Goal: Navigation & Orientation: Understand site structure

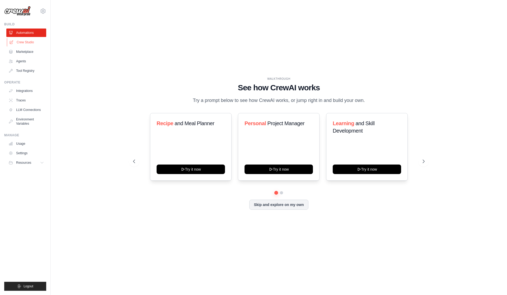
click at [29, 42] on link "Crew Studio" at bounding box center [27, 42] width 40 height 8
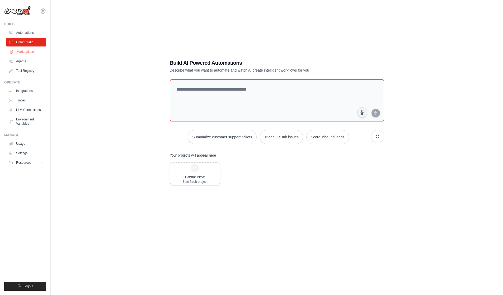
click at [28, 55] on link "Marketplace" at bounding box center [27, 51] width 40 height 8
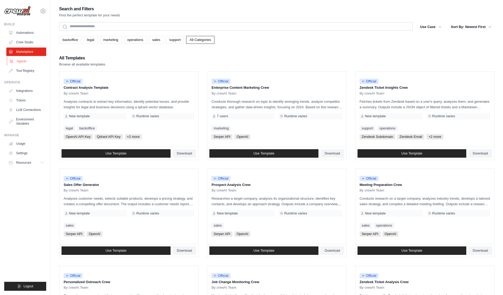
click at [28, 61] on link "Agents" at bounding box center [27, 61] width 40 height 8
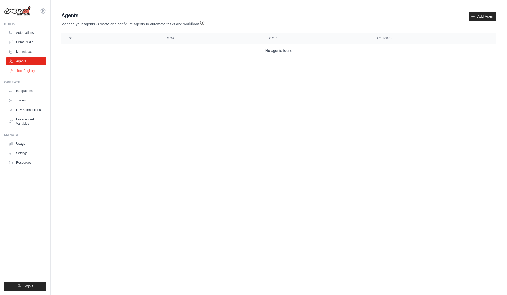
click at [27, 71] on link "Tool Registry" at bounding box center [27, 70] width 40 height 8
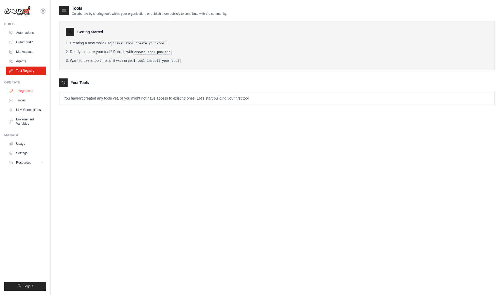
click at [25, 89] on link "Integrations" at bounding box center [27, 91] width 40 height 8
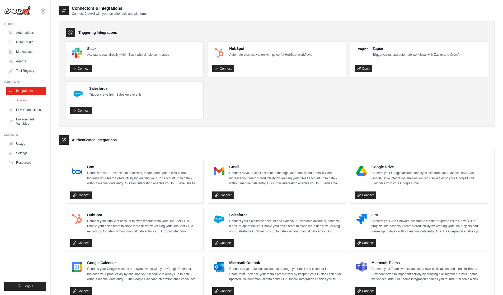
click at [25, 103] on link "Traces" at bounding box center [27, 100] width 40 height 8
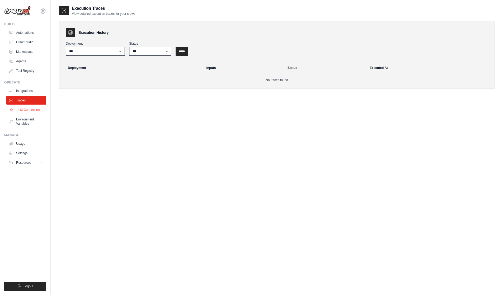
click at [29, 108] on link "LLM Connections" at bounding box center [27, 110] width 40 height 8
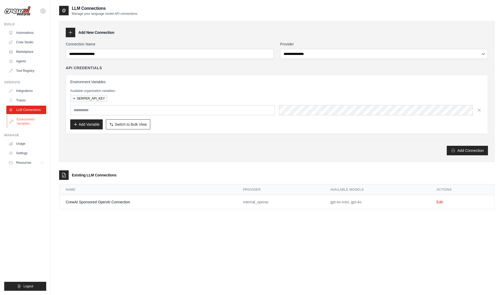
click at [31, 124] on link "Environment Variables" at bounding box center [27, 121] width 40 height 13
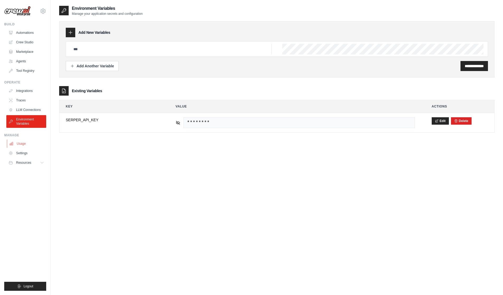
click at [27, 143] on link "Usage" at bounding box center [27, 143] width 40 height 8
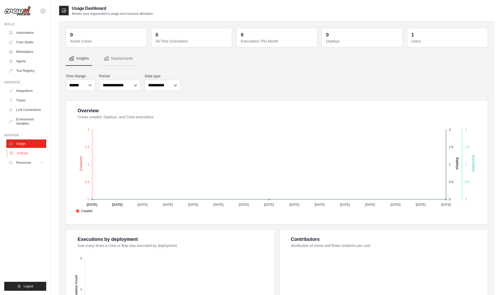
click at [27, 152] on link "Settings" at bounding box center [27, 153] width 40 height 8
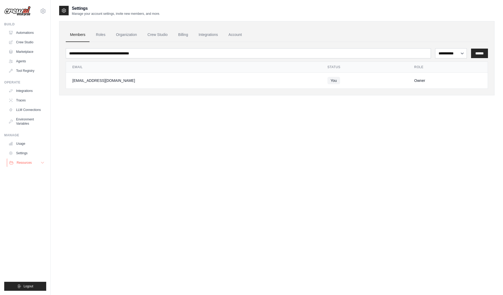
click at [32, 164] on button "Resources" at bounding box center [27, 162] width 40 height 8
click at [34, 170] on span "Documentation" at bounding box center [29, 171] width 21 height 4
